Goal: Complete application form

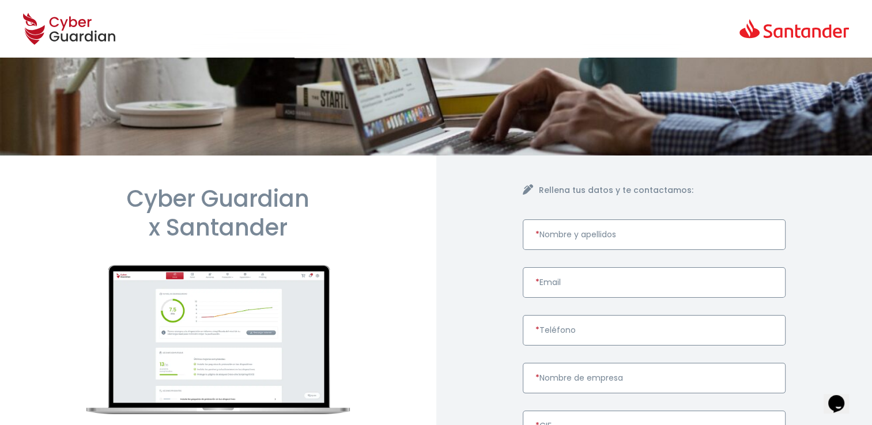
paste input "DAVID GARCIA COLLADO"
type input "DAVID GARCIA COLLADO"
drag, startPoint x: 560, startPoint y: 282, endPoint x: 602, endPoint y: 421, distance: 145.2
click at [560, 282] on input "* Email" at bounding box center [654, 282] width 263 height 31
paste input "dgarcia@itglobal.es"
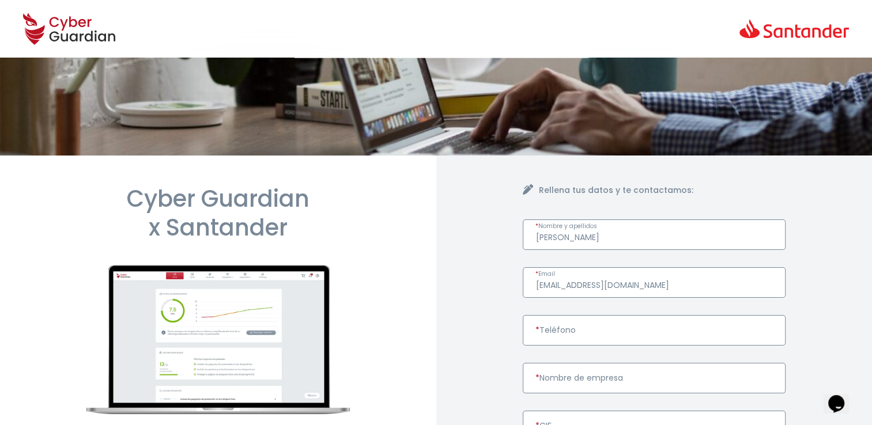
type input "dgarcia@itglobal.es"
drag, startPoint x: 570, startPoint y: 327, endPoint x: 581, endPoint y: 404, distance: 78.1
click at [570, 327] on input "* Teléfono" at bounding box center [654, 330] width 263 height 31
paste input "661406360"
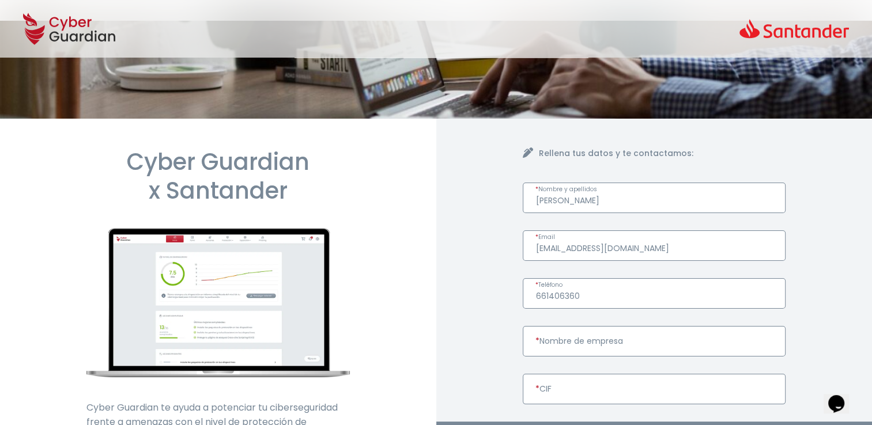
scroll to position [58, 0]
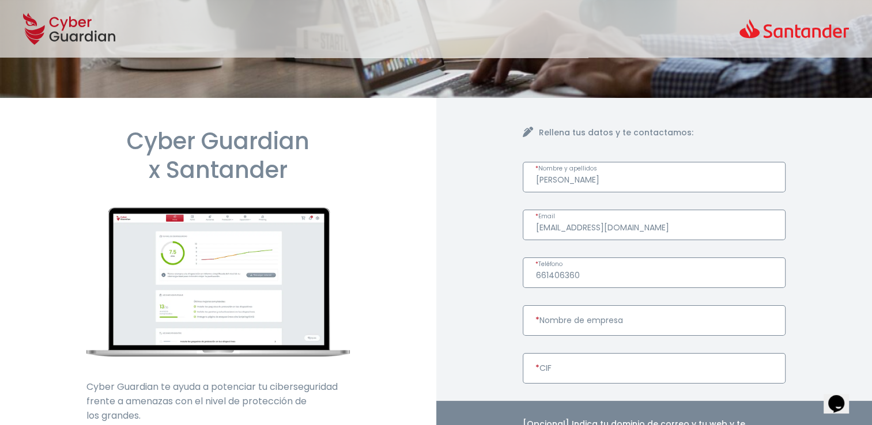
type input "661406360"
drag, startPoint x: 594, startPoint y: 322, endPoint x: 580, endPoint y: 384, distance: 63.3
click at [594, 322] on input "* Nombre de empresa" at bounding box center [654, 321] width 263 height 31
paste input "ITGLOBAL SL"
type input "ITGLOBAL SL"
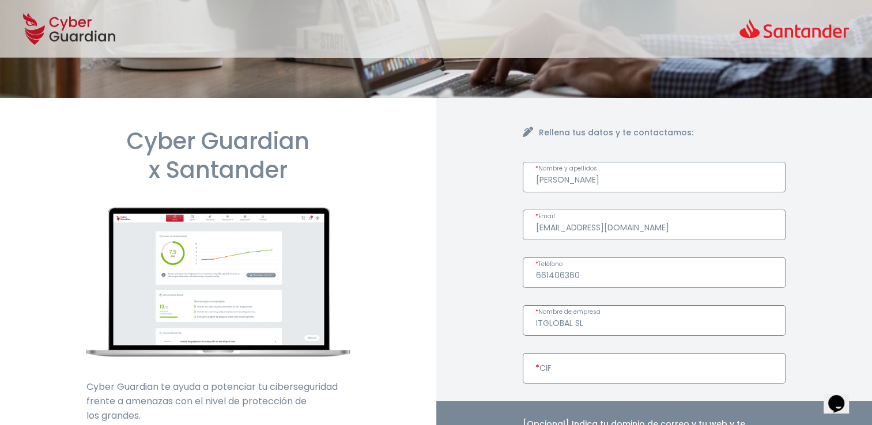
click at [552, 360] on input "* CIF" at bounding box center [654, 368] width 263 height 31
paste input "B61124376"
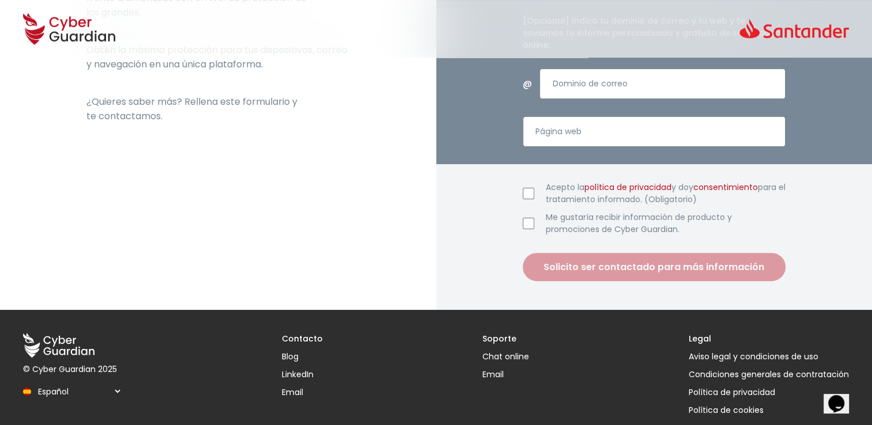
scroll to position [404, 0]
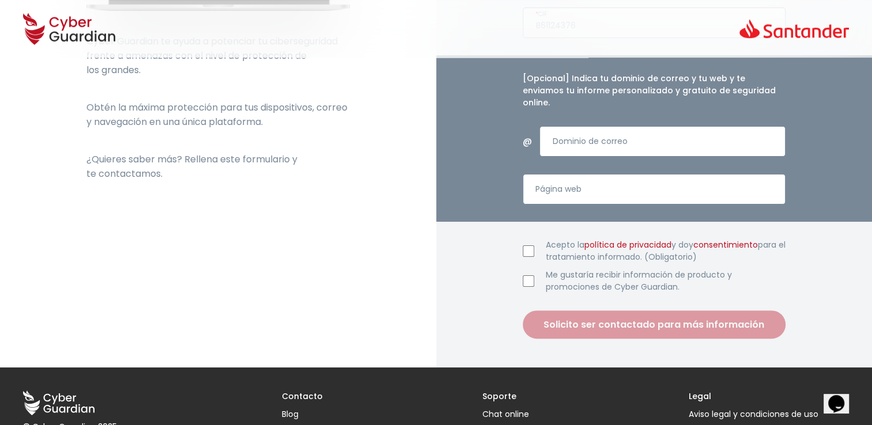
type input "B61124376"
drag, startPoint x: 522, startPoint y: 238, endPoint x: 564, endPoint y: 251, distance: 44.0
click at [523, 246] on input "Acepto la política de privacidad y doy consentimiento para el tratamiento infor…" at bounding box center [529, 252] width 12 height 12
checkbox input "true"
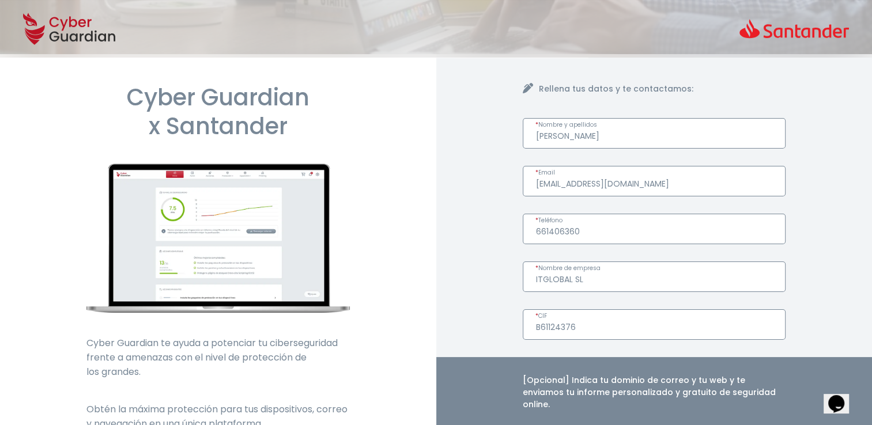
scroll to position [0, 0]
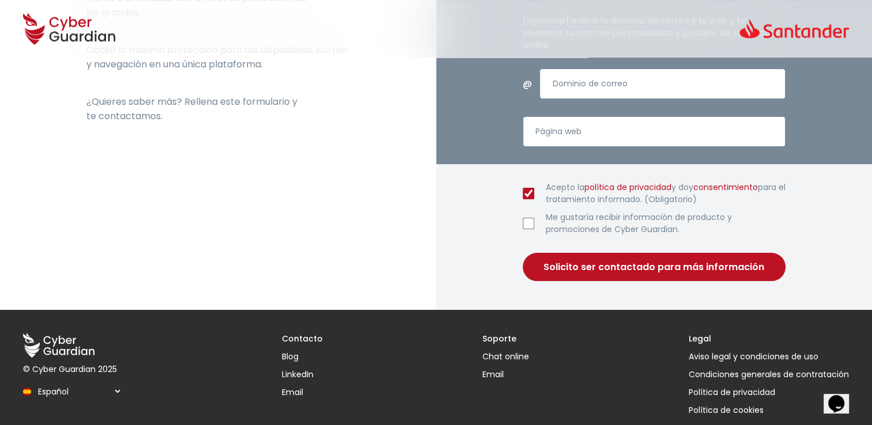
click at [601, 253] on button "Solicito ser contactado para más información" at bounding box center [654, 267] width 263 height 28
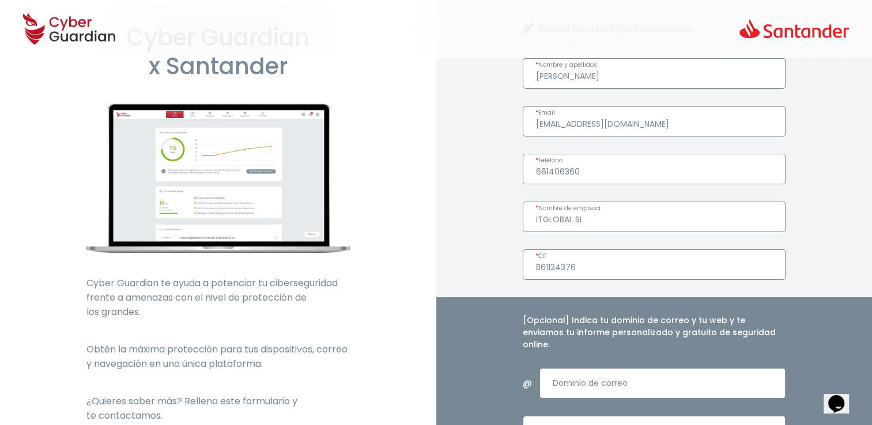
click at [590, 74] on input "DAVID GARCIA COLLADO" at bounding box center [654, 73] width 263 height 31
drag, startPoint x: 670, startPoint y: 70, endPoint x: 295, endPoint y: 74, distance: 375.3
click at [295, 74] on section "Cyber Guardian x Santander Cyber Guardian te ayuda a potenciar tu cibersegurida…" at bounding box center [436, 302] width 872 height 616
click at [563, 77] on input "davids garcia collado" at bounding box center [654, 73] width 263 height 31
click at [540, 73] on input "david garcia collado" at bounding box center [654, 73] width 263 height 31
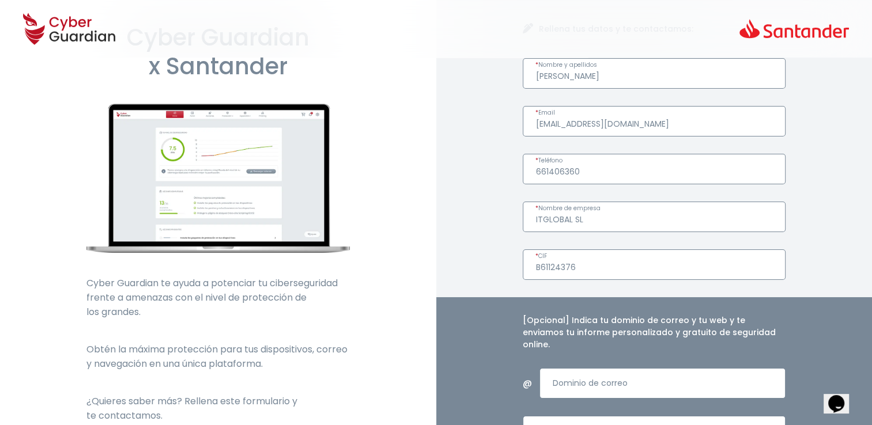
drag, startPoint x: 566, startPoint y: 76, endPoint x: 566, endPoint y: 83, distance: 6.9
click at [566, 77] on input "David garcia collado" at bounding box center [654, 73] width 263 height 31
click at [593, 75] on input "David Garcia collado" at bounding box center [654, 73] width 263 height 31
click at [657, 222] on input "ITGLOBAL SL" at bounding box center [654, 217] width 263 height 31
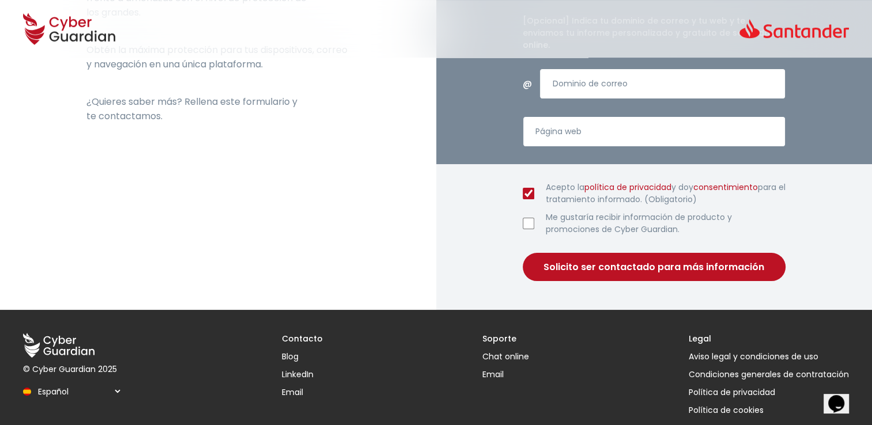
click at [595, 253] on button "Solicito ser contactado para más información" at bounding box center [654, 267] width 263 height 28
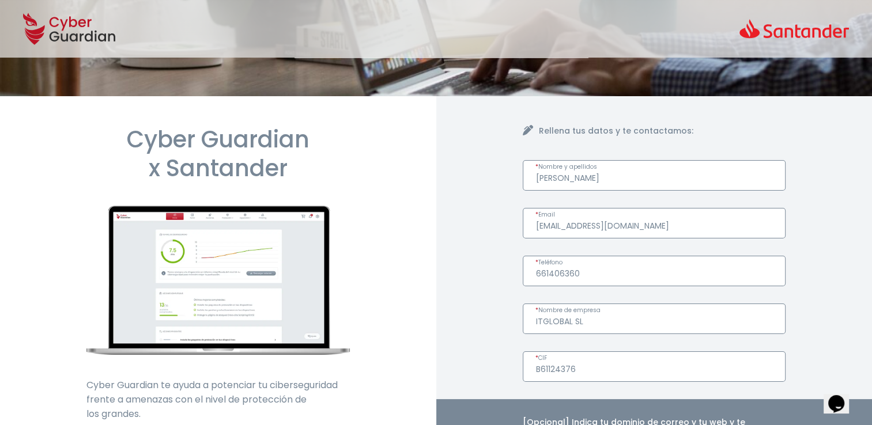
scroll to position [0, 0]
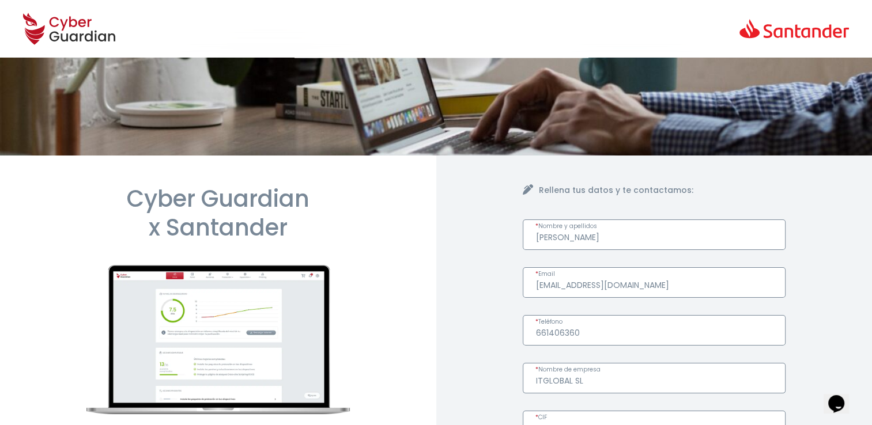
click at [593, 236] on input "David Garcia Collado" at bounding box center [654, 235] width 263 height 31
click at [563, 235] on input "David Garcia collado" at bounding box center [654, 235] width 263 height 31
click at [567, 238] on input "DavidgGarcia collado" at bounding box center [654, 235] width 263 height 31
click at [558, 237] on input "Davidgarcia collado" at bounding box center [654, 235] width 263 height 31
click at [541, 240] on input "David garcia collado" at bounding box center [654, 235] width 263 height 31
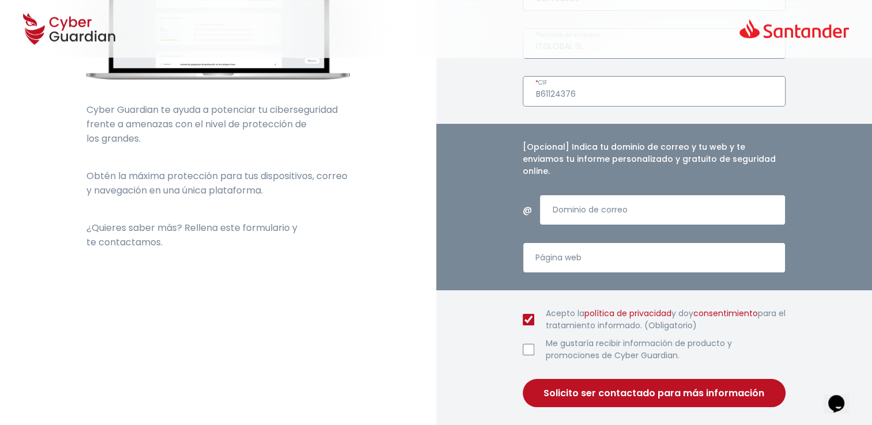
scroll to position [173, 0]
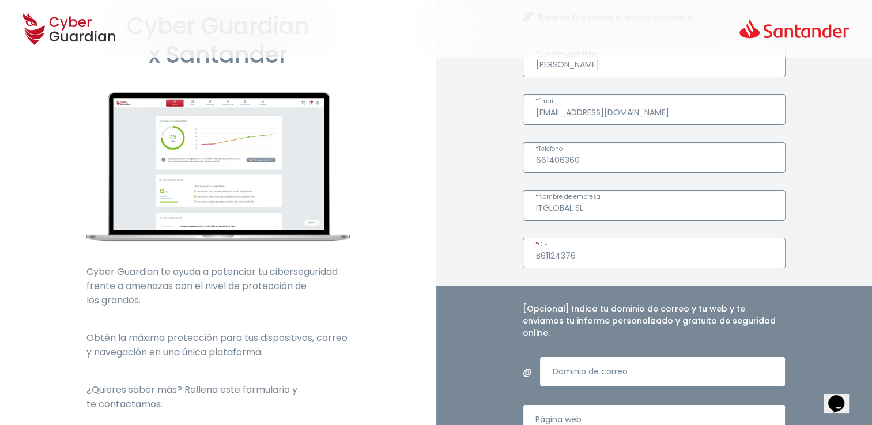
click at [419, 213] on div "Cyber Guardian x Santander Cyber Guardian te ayuda a potenciar tu cibersegurida…" at bounding box center [218, 291] width 436 height 616
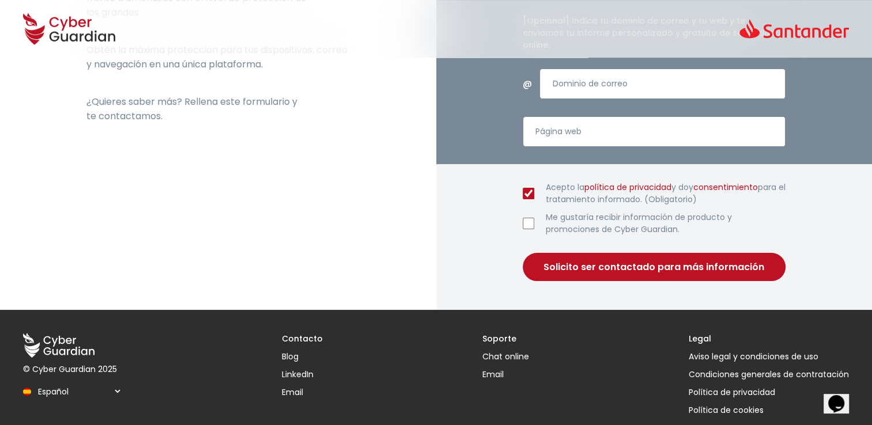
drag, startPoint x: 619, startPoint y: 258, endPoint x: 611, endPoint y: 257, distance: 8.2
click at [619, 257] on button "Solicito ser contactado para más información" at bounding box center [654, 267] width 263 height 28
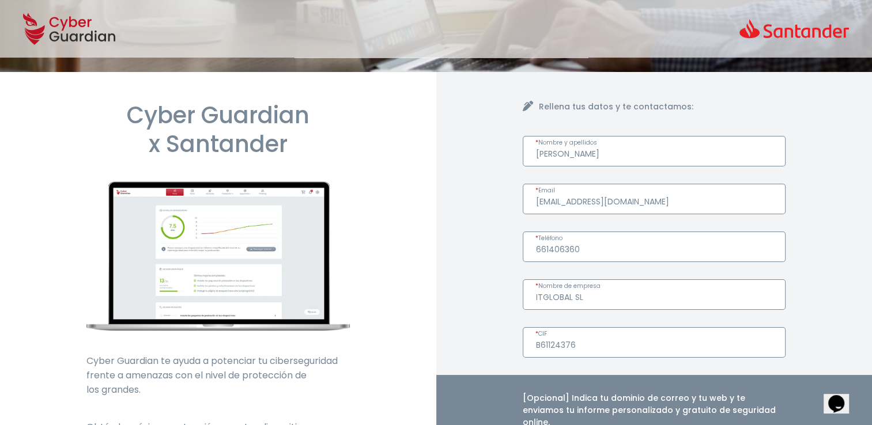
scroll to position [0, 0]
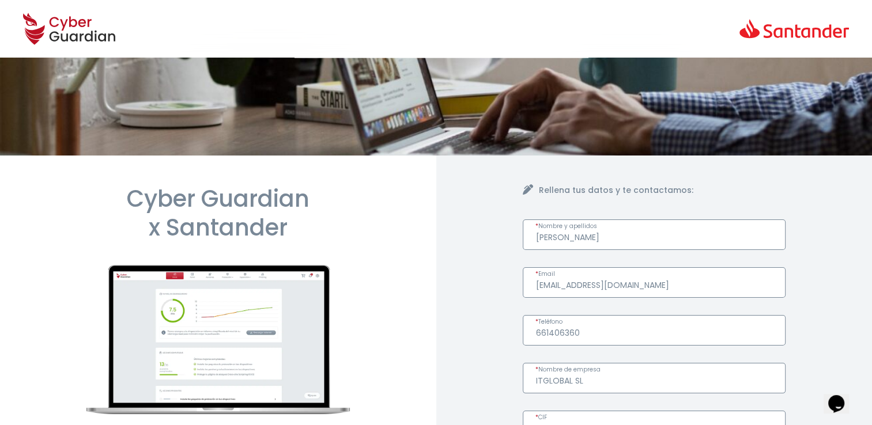
click at [535, 236] on input "david garcia collado" at bounding box center [654, 235] width 263 height 31
drag, startPoint x: 647, startPoint y: 239, endPoint x: 344, endPoint y: 246, distance: 303.3
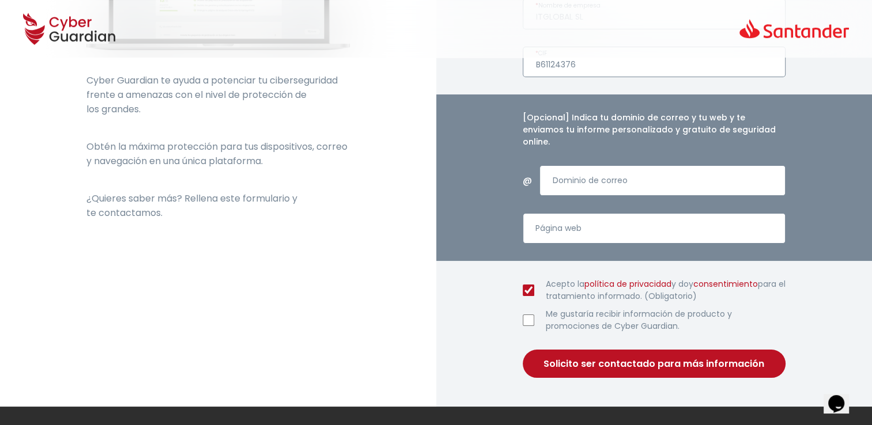
scroll to position [461, 0]
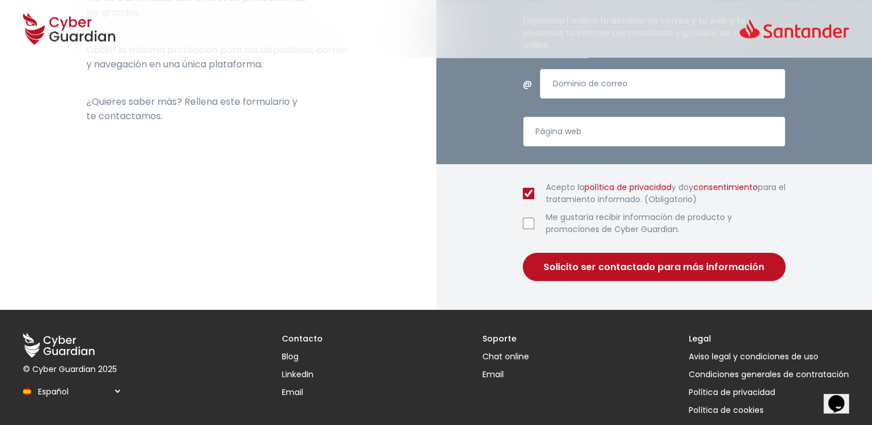
type input "david garcia collado"
click at [589, 253] on button "Solicito ser contactado para más información" at bounding box center [654, 267] width 263 height 28
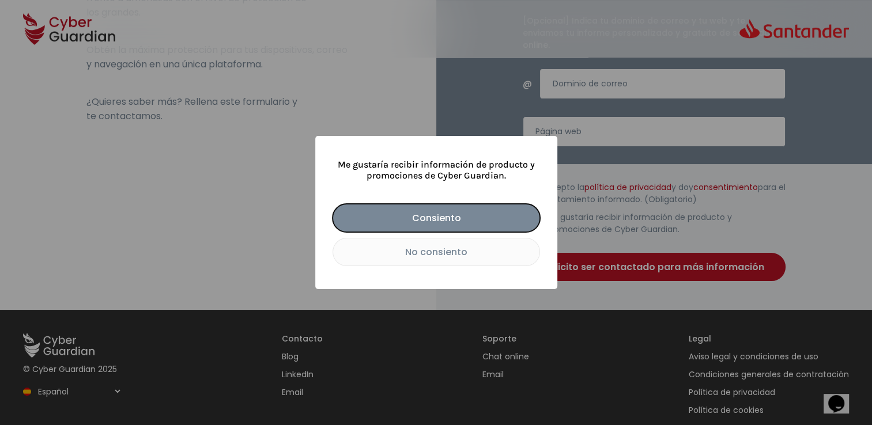
click at [435, 252] on button "No consiento" at bounding box center [437, 252] width 208 height 28
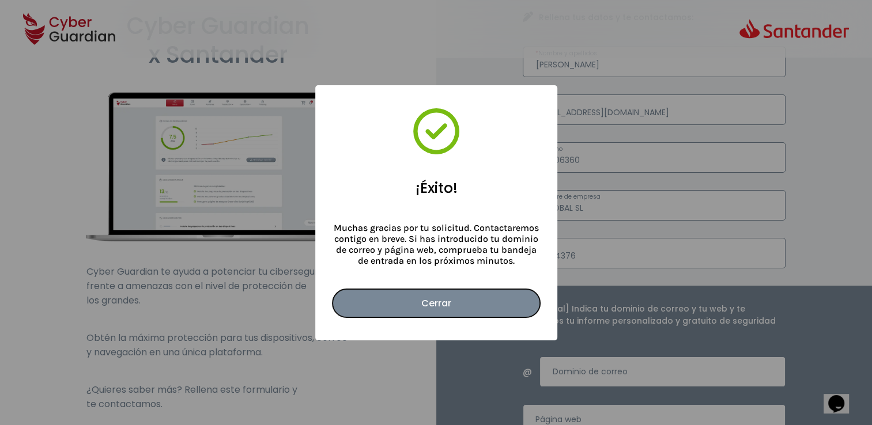
scroll to position [0, 0]
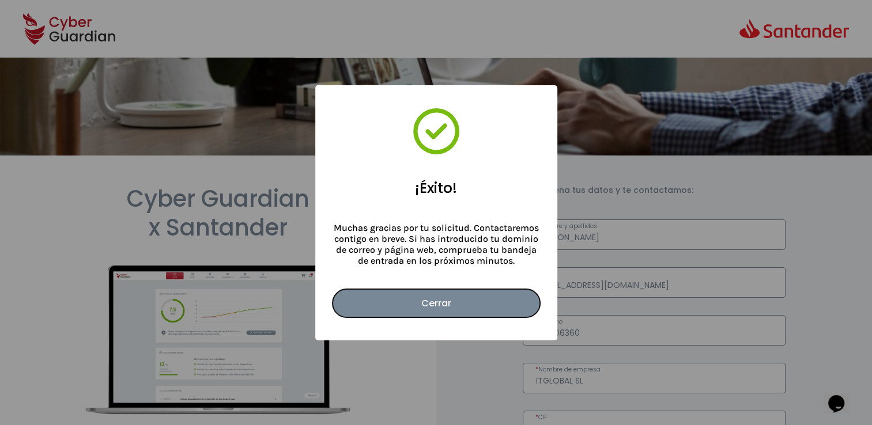
click at [423, 300] on button "Cerrar" at bounding box center [437, 303] width 208 height 28
